Goal: Browse casually

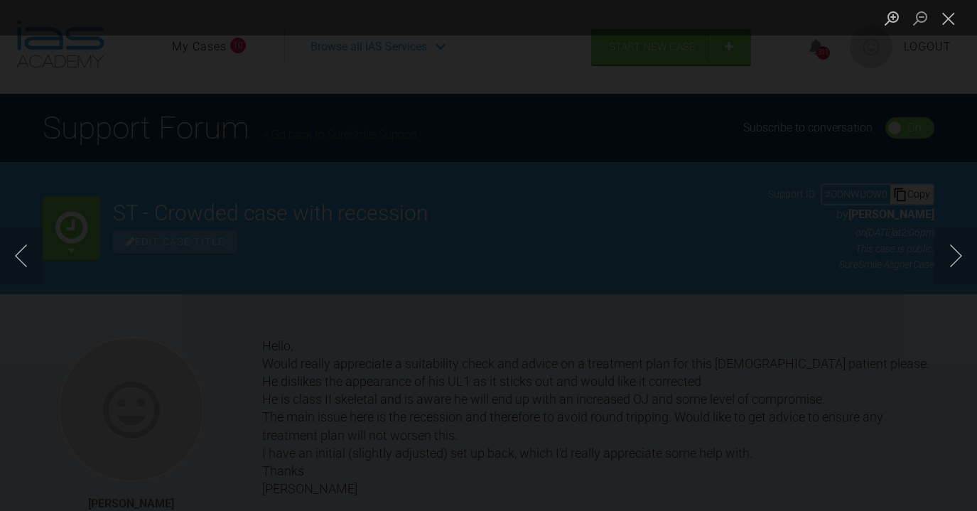
scroll to position [422, 0]
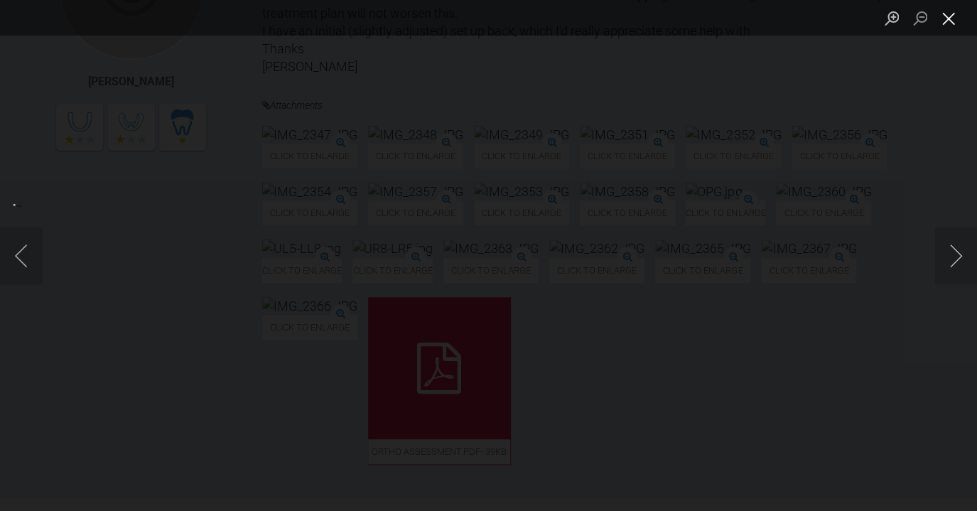
click at [947, 27] on button "Close lightbox" at bounding box center [948, 18] width 28 height 25
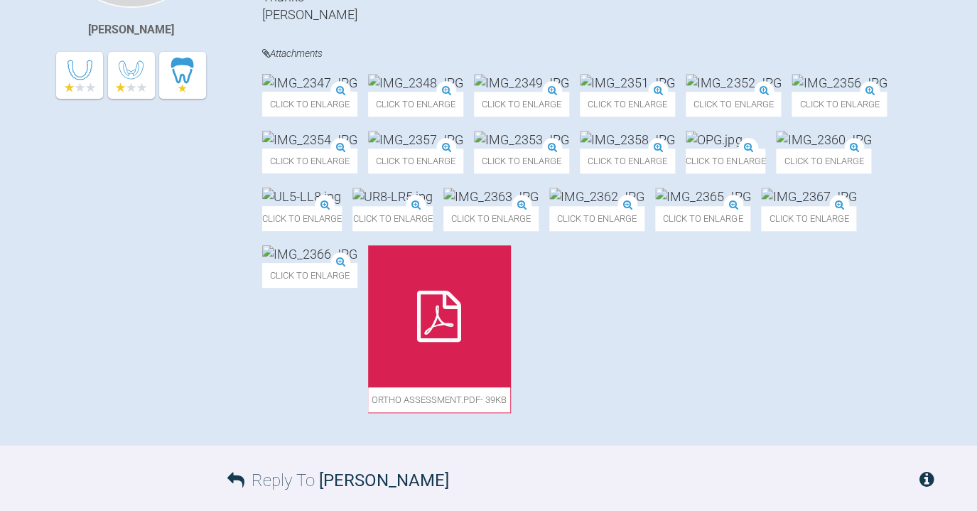
scroll to position [483, 0]
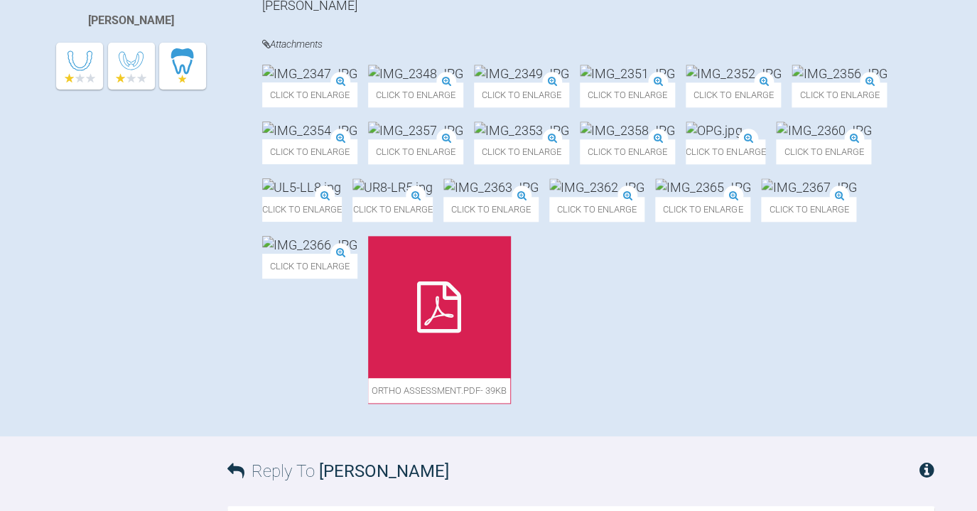
click at [463, 139] on img at bounding box center [415, 130] width 95 height 18
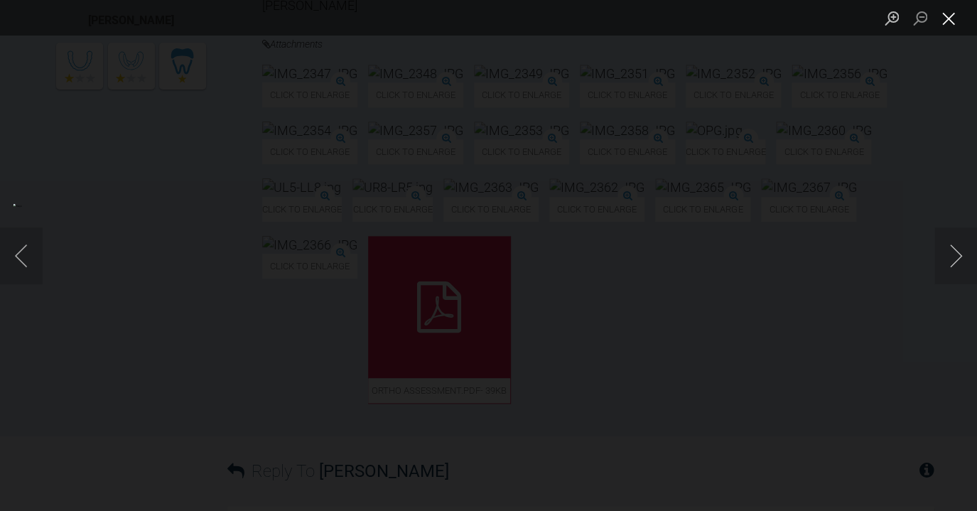
click at [945, 17] on button "Close lightbox" at bounding box center [948, 18] width 28 height 25
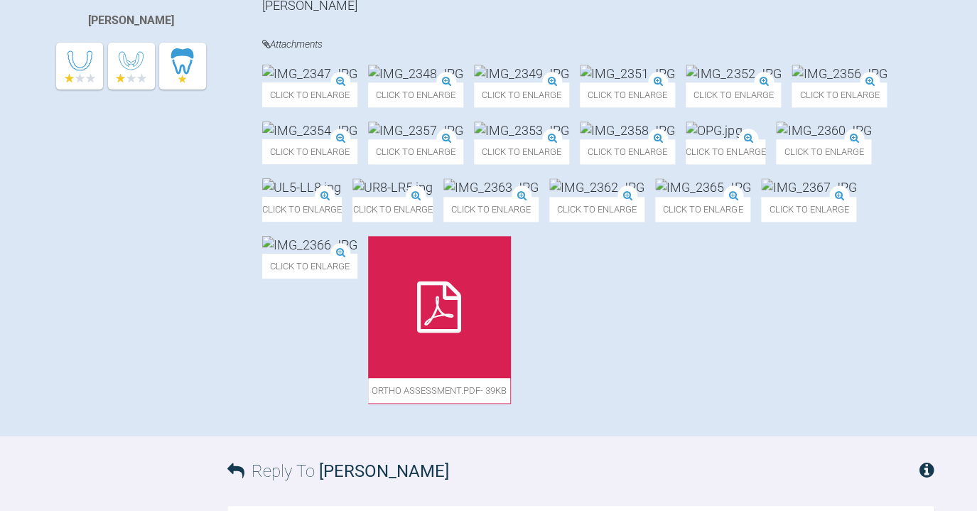
click at [675, 82] on img at bounding box center [627, 74] width 95 height 18
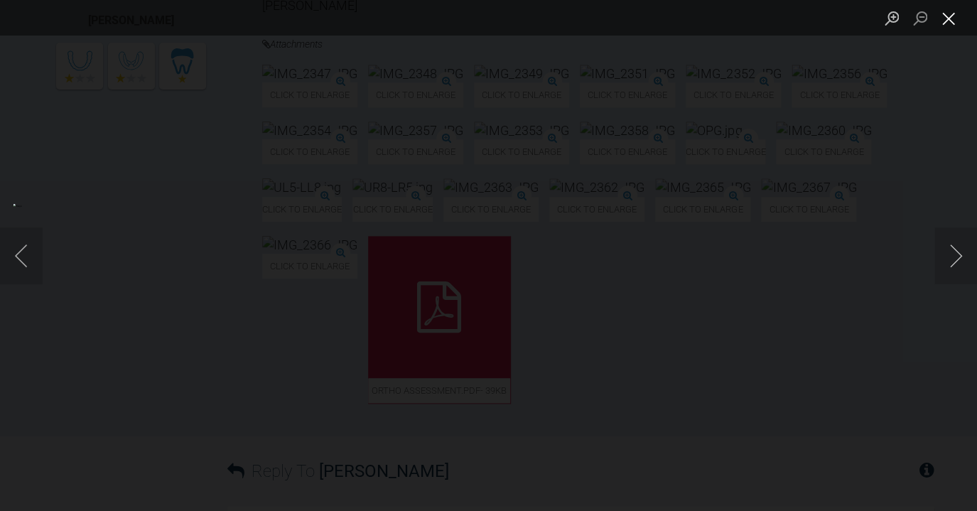
click at [950, 23] on button "Close lightbox" at bounding box center [948, 18] width 28 height 25
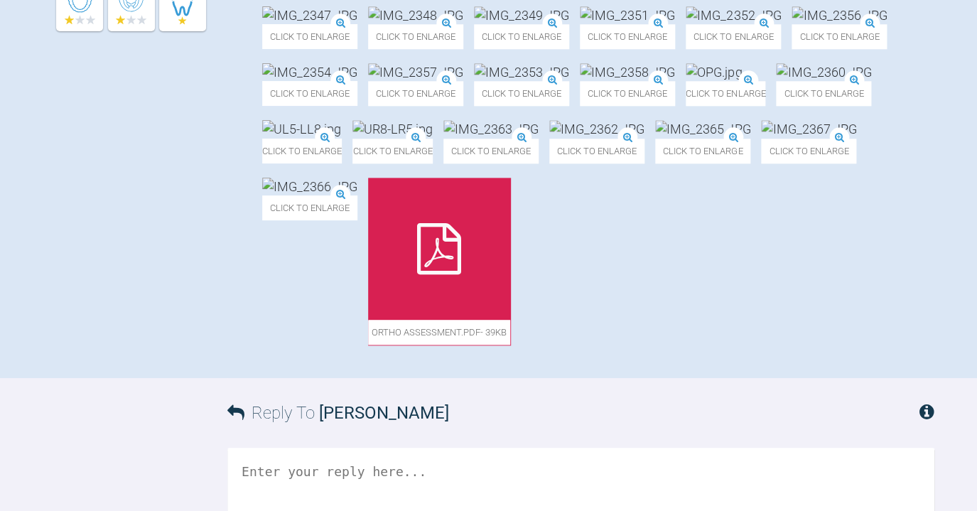
scroll to position [543, 0]
click at [357, 80] on img at bounding box center [309, 71] width 95 height 18
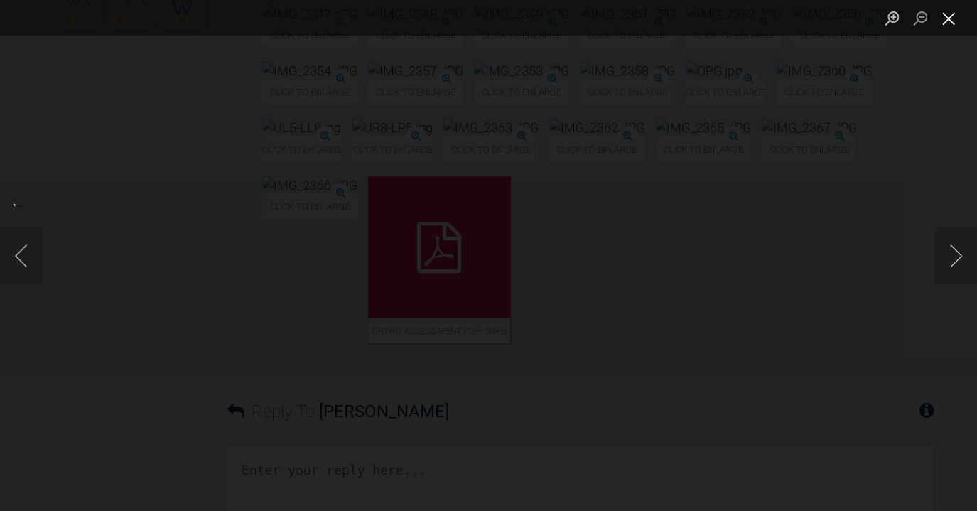
click at [943, 28] on button "Close lightbox" at bounding box center [948, 18] width 28 height 25
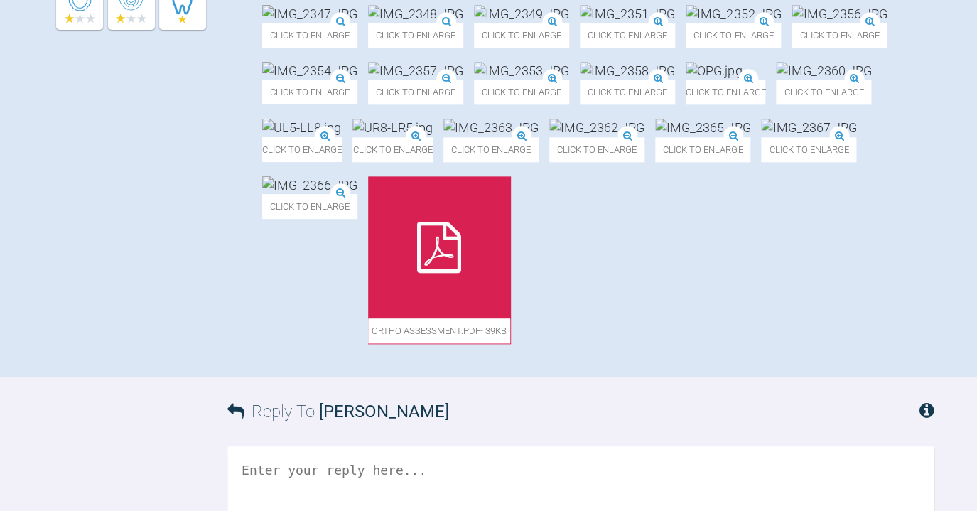
click at [569, 23] on img at bounding box center [521, 14] width 95 height 18
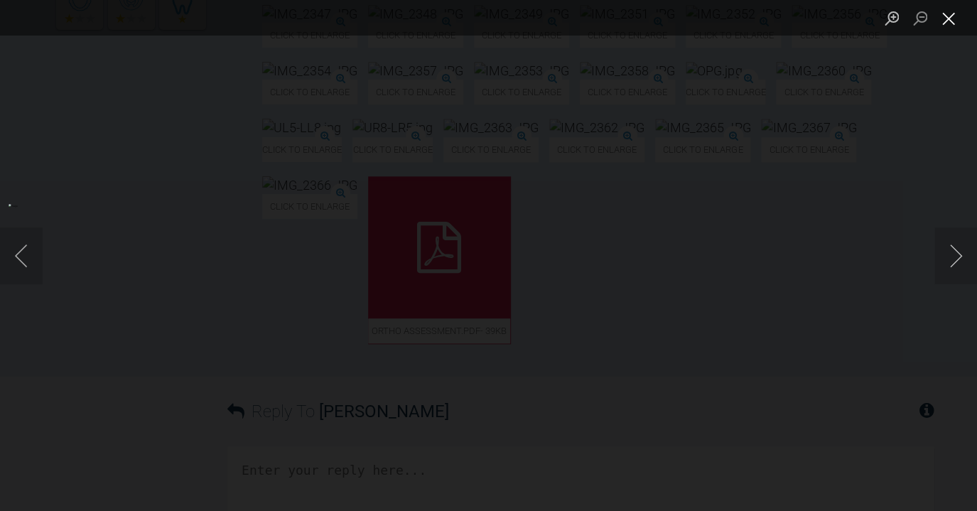
click at [947, 23] on button "Close lightbox" at bounding box center [948, 18] width 28 height 25
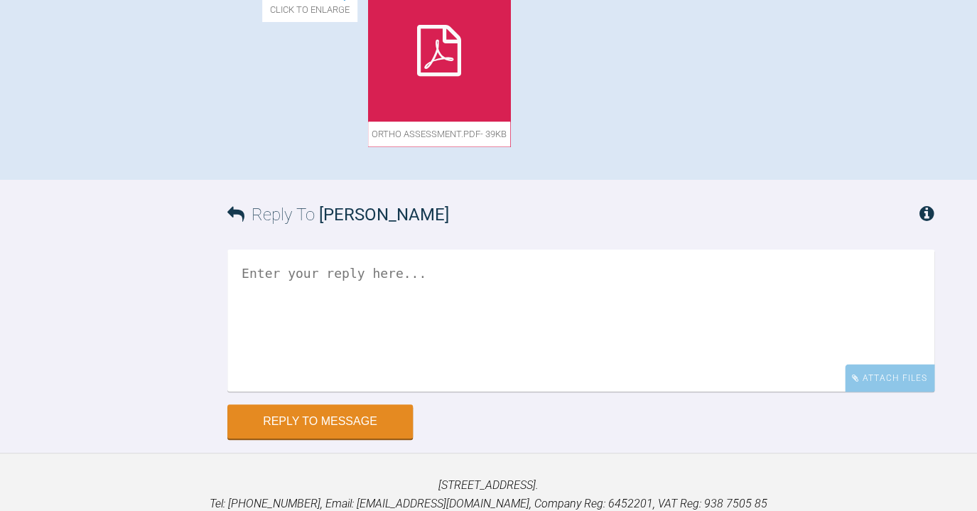
scroll to position [744, 0]
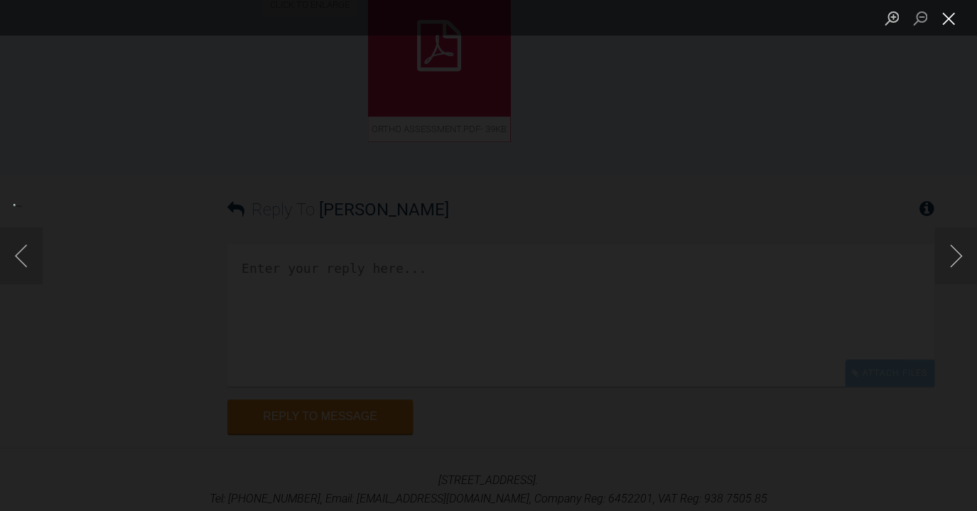
click at [938, 27] on button "Close lightbox" at bounding box center [948, 18] width 28 height 25
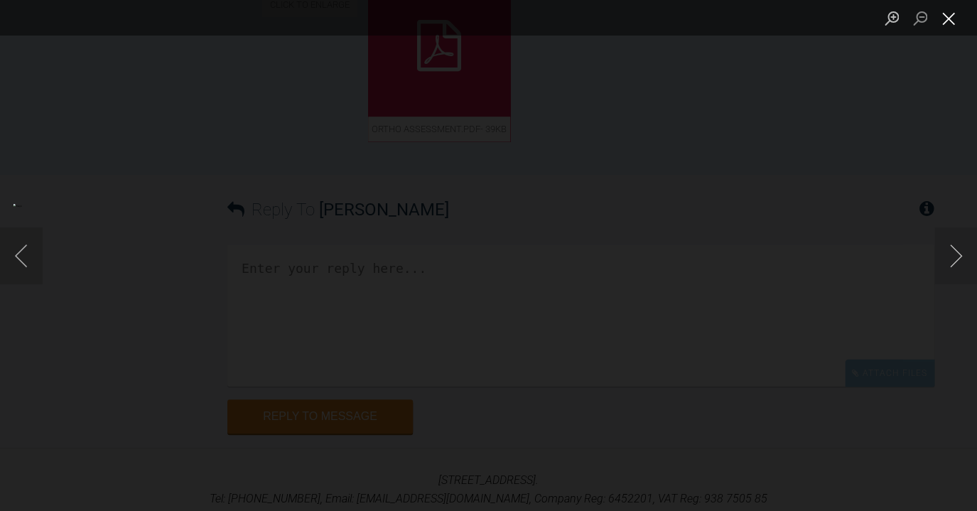
click at [955, 19] on button "Close lightbox" at bounding box center [948, 18] width 28 height 25
